Goal: Information Seeking & Learning: Learn about a topic

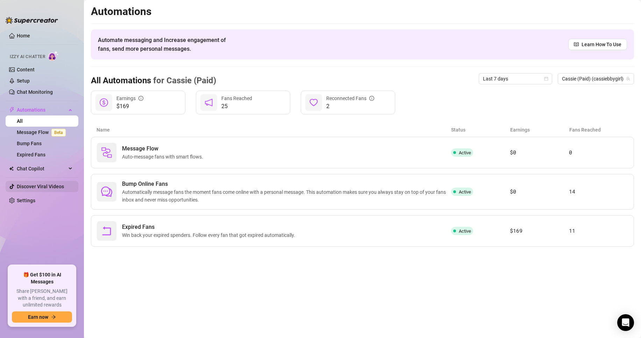
click at [28, 187] on link "Discover Viral Videos" at bounding box center [40, 187] width 47 height 6
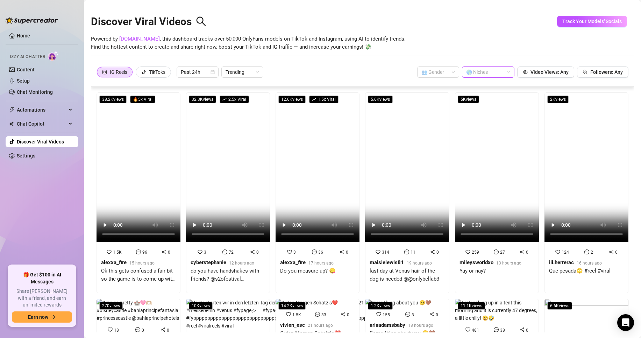
click at [476, 71] on div at bounding box center [485, 72] width 42 height 10
type input "as"
click at [489, 70] on div at bounding box center [485, 72] width 42 height 10
type input "[DEMOGRAPHIC_DATA]"
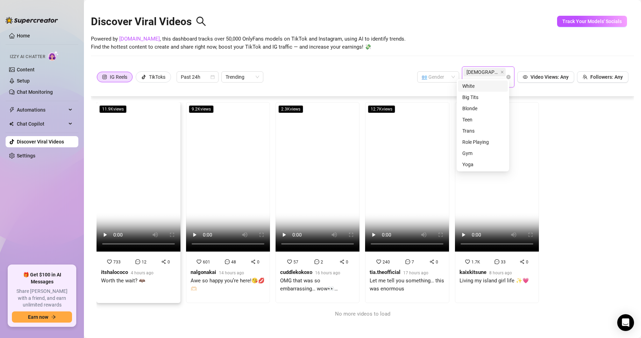
click at [113, 269] on strong "itshalococo" at bounding box center [114, 272] width 27 height 6
drag, startPoint x: 209, startPoint y: 260, endPoint x: 278, endPoint y: 265, distance: 68.4
click at [209, 269] on strong "nalgonakai" at bounding box center [204, 272] width 26 height 6
drag, startPoint x: 298, startPoint y: 261, endPoint x: 305, endPoint y: 261, distance: 6.3
click at [298, 269] on strong "cuddlekokoxo" at bounding box center [296, 272] width 32 height 6
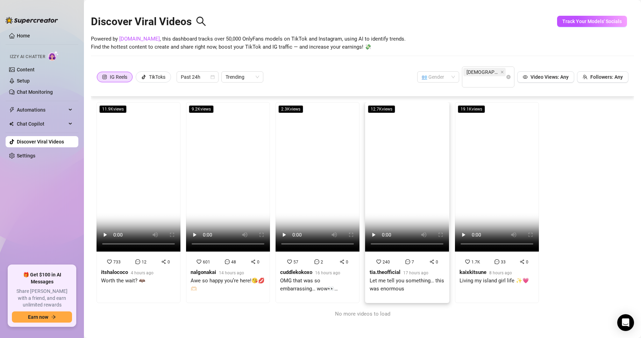
click at [391, 258] on div "240 7 0 tia.theofficial 17 hours ago Let me tell you something… this was enormo…" at bounding box center [407, 278] width 75 height 41
click at [475, 269] on strong "kaixkitsune" at bounding box center [473, 272] width 27 height 6
click at [150, 72] on div "TikToks" at bounding box center [157, 77] width 16 height 10
click at [138, 79] on input "TikToks" at bounding box center [138, 79] width 0 height 0
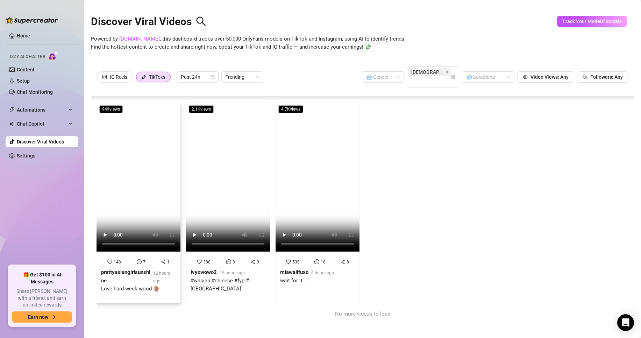
click at [128, 258] on div "143 7 1 prettyasiangirlsunshine 12 hours ago Love hard week wood 🪵" at bounding box center [138, 278] width 75 height 41
click at [211, 269] on strong "ivyowowo2" at bounding box center [204, 272] width 26 height 6
click at [293, 269] on strong "miawaiifuxo" at bounding box center [294, 272] width 28 height 6
click at [206, 258] on div "380 3 3 ivyowowo2 15 hours ago #wasian #chinese #fyp #[GEOGRAPHIC_DATA]" at bounding box center [228, 278] width 75 height 41
click at [446, 71] on icon "close" at bounding box center [447, 72] width 3 height 3
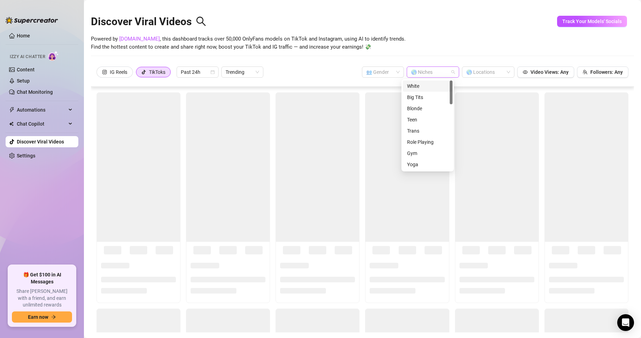
click at [423, 72] on div at bounding box center [429, 72] width 42 height 10
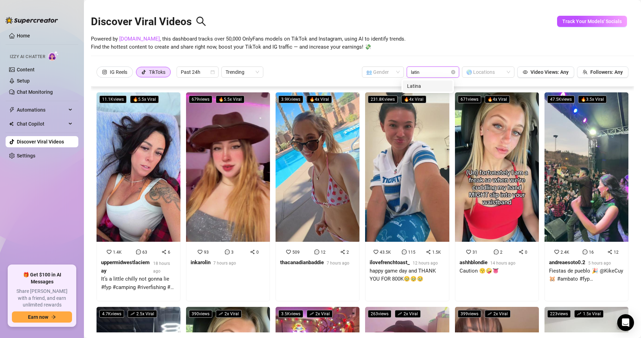
type input "latina"
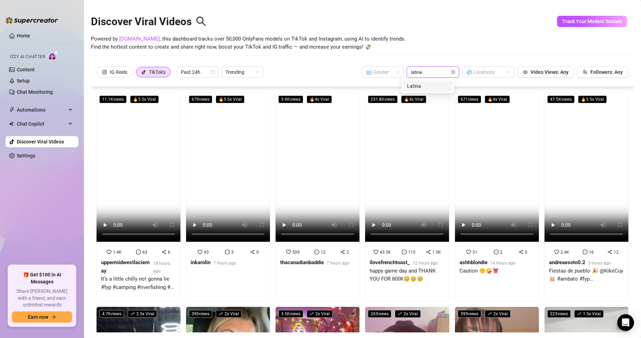
click at [415, 86] on div "Latina" at bounding box center [427, 86] width 41 height 8
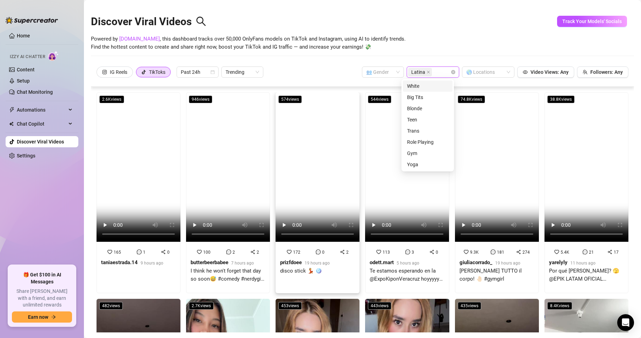
click at [299, 259] on div "prizfdoee 19 hours ago" at bounding box center [305, 263] width 50 height 8
click at [471, 261] on strong "giuliacorrado_" at bounding box center [476, 262] width 33 height 6
click at [555, 250] on icon "heart" at bounding box center [557, 252] width 5 height 4
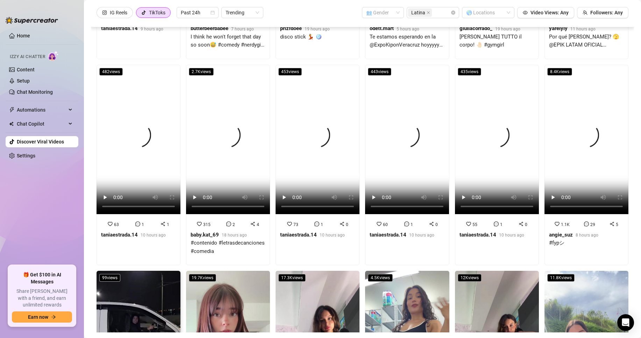
scroll to position [175, 0]
click at [122, 220] on div "63 1 1" at bounding box center [139, 224] width 78 height 8
click at [561, 222] on span "1.1K" at bounding box center [565, 224] width 9 height 5
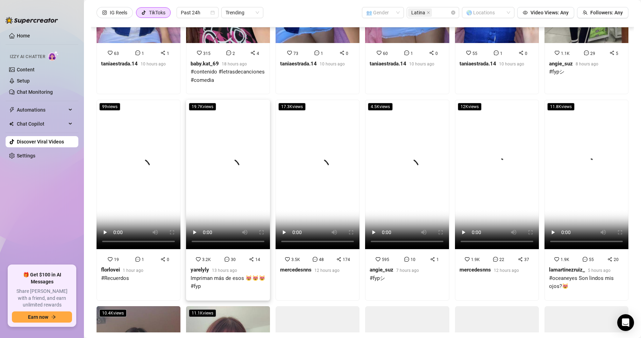
scroll to position [350, 0]
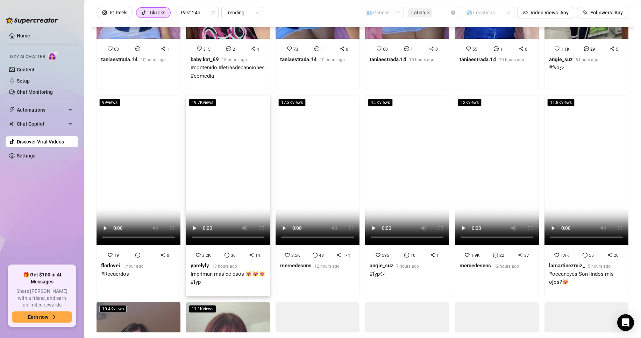
click at [209, 262] on div "yarelyly 13 hours ago" at bounding box center [228, 266] width 75 height 8
click at [461, 247] on div "1.9K 22 37 mercedesnns 12 hours ago" at bounding box center [497, 263] width 83 height 33
click at [553, 251] on div "1.9K 55 20 lamartinezruiz_ 5 hours ago #oceaneyes Son lindos mis ojos?😻" at bounding box center [586, 271] width 75 height 41
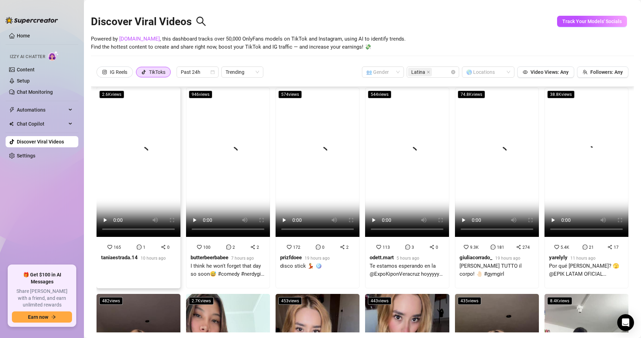
scroll to position [0, 0]
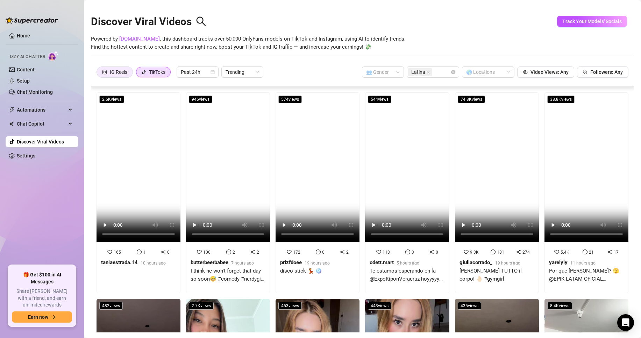
click at [115, 70] on div "IG Reels" at bounding box center [118, 72] width 17 height 10
click at [99, 74] on input "IG Reels" at bounding box center [99, 74] width 0 height 0
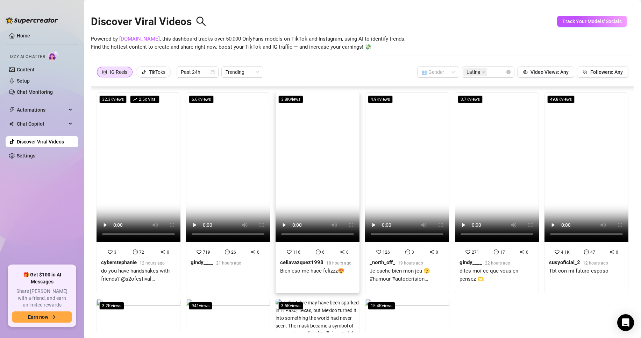
click at [304, 267] on div "Bien eso me hace felizzz😍" at bounding box center [315, 271] width 71 height 8
click at [374, 261] on strong "_north_off_" at bounding box center [383, 262] width 26 height 6
click at [472, 270] on div "dites moi ce que vous en pensez 🫶" at bounding box center [497, 275] width 75 height 16
